Goal: Task Accomplishment & Management: Use online tool/utility

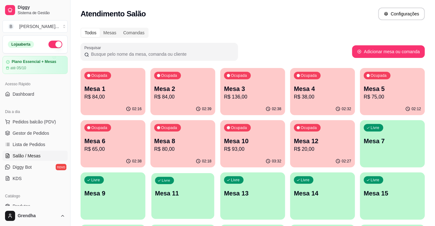
click at [168, 183] on div "Livre" at bounding box center [164, 180] width 19 height 7
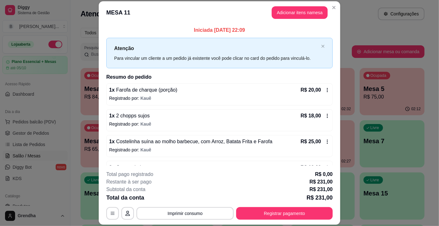
click at [142, 121] on span "Kauê" at bounding box center [146, 123] width 11 height 5
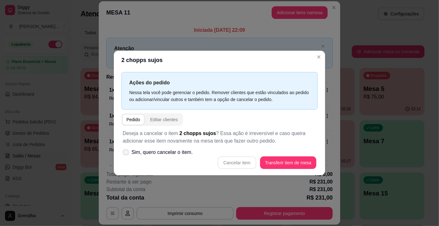
click at [125, 154] on span at bounding box center [126, 152] width 6 height 6
click at [125, 154] on input "Sim, quero cancelar o item." at bounding box center [124, 155] width 4 height 4
checkbox input "true"
click at [243, 165] on button "Cancelar item" at bounding box center [237, 162] width 38 height 13
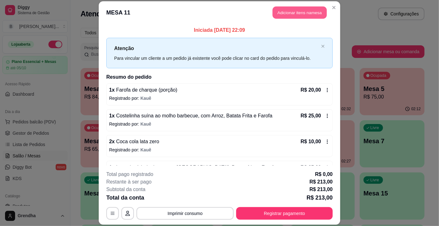
click at [293, 16] on button "Adicionar itens na mesa" at bounding box center [300, 12] width 54 height 12
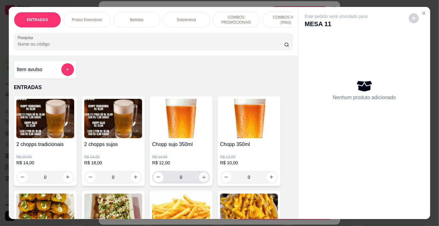
click at [203, 182] on button "increase-product-quantity" at bounding box center [204, 177] width 10 height 10
type input "1"
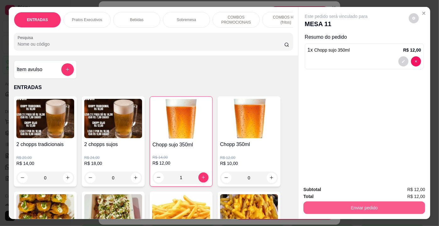
click at [354, 201] on button "Enviar pedido" at bounding box center [364, 207] width 122 height 13
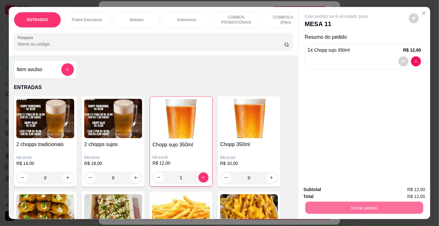
click at [350, 191] on button "Não registrar e enviar pedido" at bounding box center [343, 190] width 66 height 12
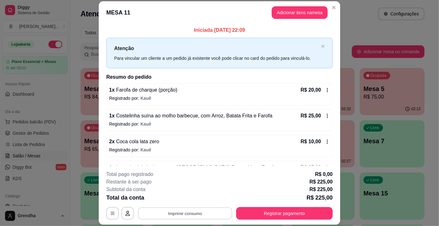
click at [181, 211] on button "Imprimir consumo" at bounding box center [185, 213] width 94 height 12
click at [185, 196] on button "IMPRESSORA" at bounding box center [185, 199] width 44 height 10
drag, startPoint x: 220, startPoint y: 221, endPoint x: 398, endPoint y: 65, distance: 236.5
click at [398, 65] on div "MESA 11 Adicionar itens na mesa Iniciada [DATE] 22:09 Atenção Para vincular um …" at bounding box center [219, 113] width 439 height 226
